Goal: Task Accomplishment & Management: Use online tool/utility

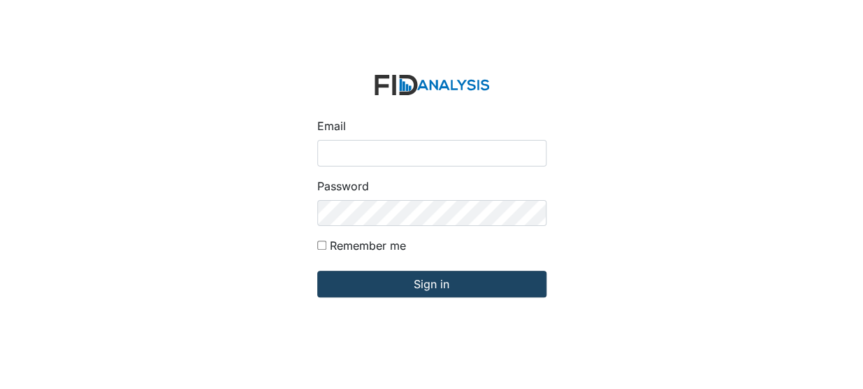
type input "[EMAIL_ADDRESS][DOMAIN_NAME]"
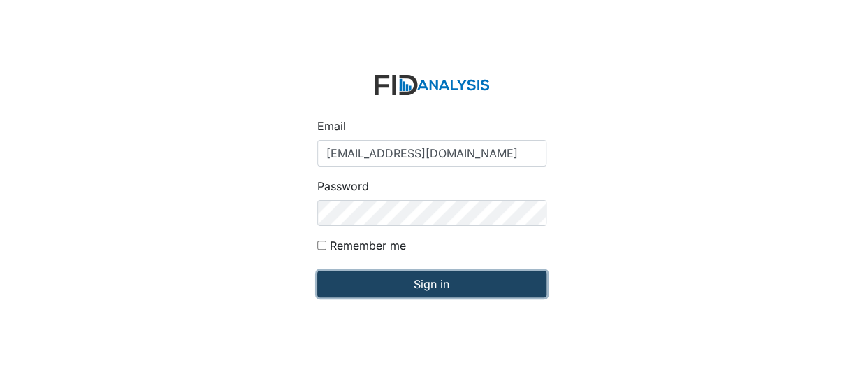
click at [395, 282] on input "Sign in" at bounding box center [431, 283] width 229 height 27
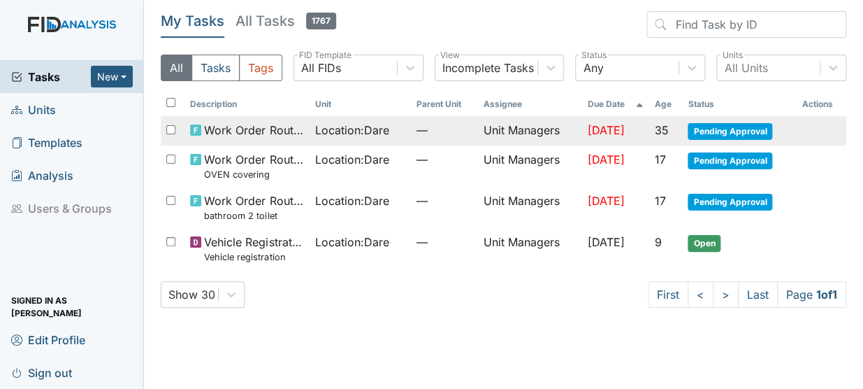
click at [293, 131] on span "Work Order Routine" at bounding box center [254, 130] width 100 height 17
